Goal: Information Seeking & Learning: Understand process/instructions

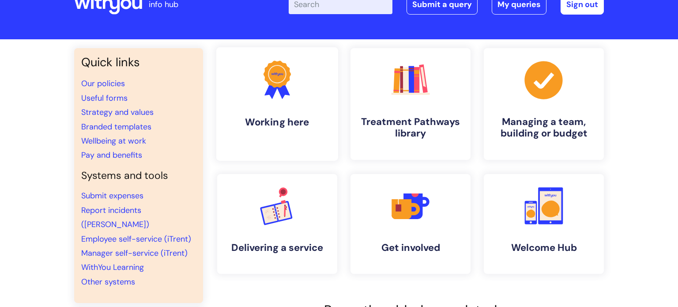
scroll to position [30, 0]
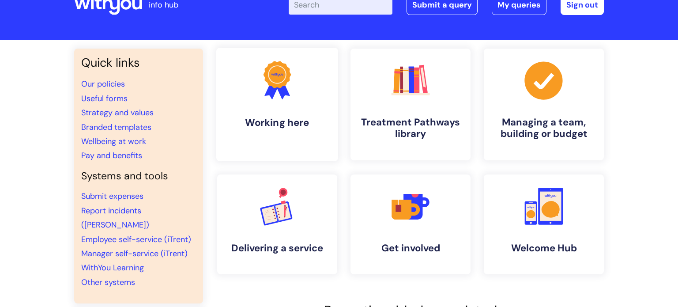
click at [293, 106] on link ".cls-1{fill:#f89b22;}.cls-1,.cls-2,.cls-3{stroke-width:0px;}.cls-2{fill:#2d3cff…" at bounding box center [277, 104] width 122 height 113
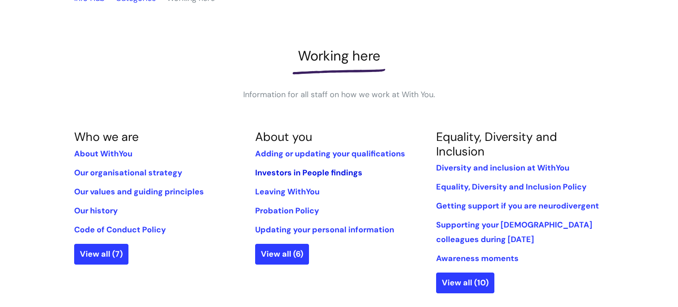
scroll to position [91, 0]
click at [283, 257] on link "View all (6)" at bounding box center [282, 254] width 54 height 20
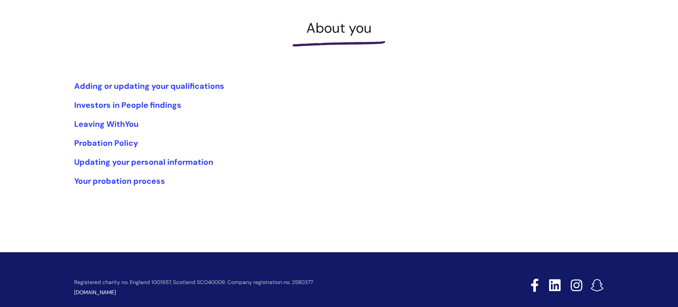
scroll to position [122, 0]
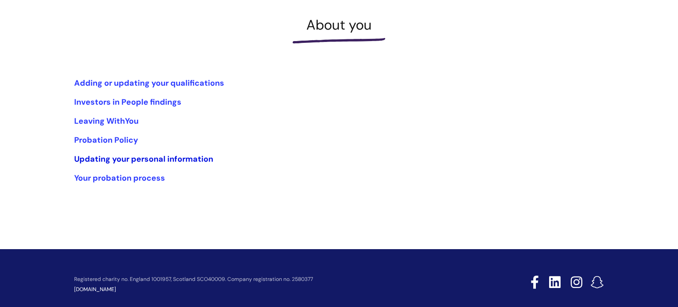
click at [142, 160] on link "Updating your personal information" at bounding box center [143, 159] width 139 height 11
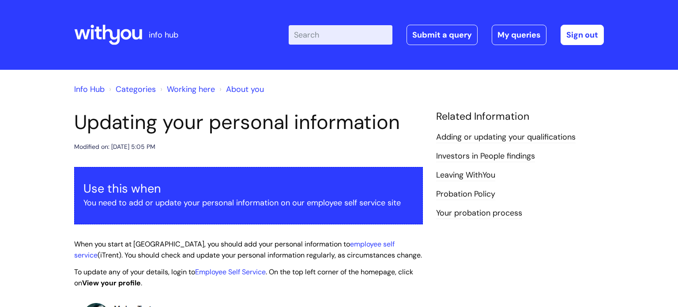
click at [103, 90] on link "Info Hub" at bounding box center [89, 89] width 30 height 11
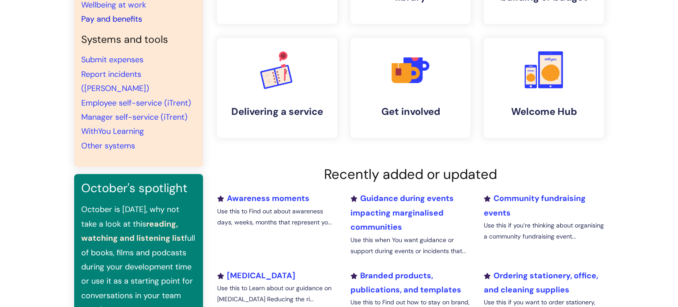
scroll to position [154, 0]
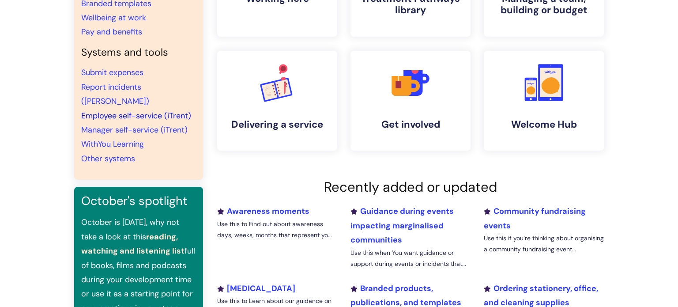
click at [152, 110] on link "Employee self-service (iTrent)" at bounding box center [136, 115] width 110 height 11
